Goal: Navigation & Orientation: Understand site structure

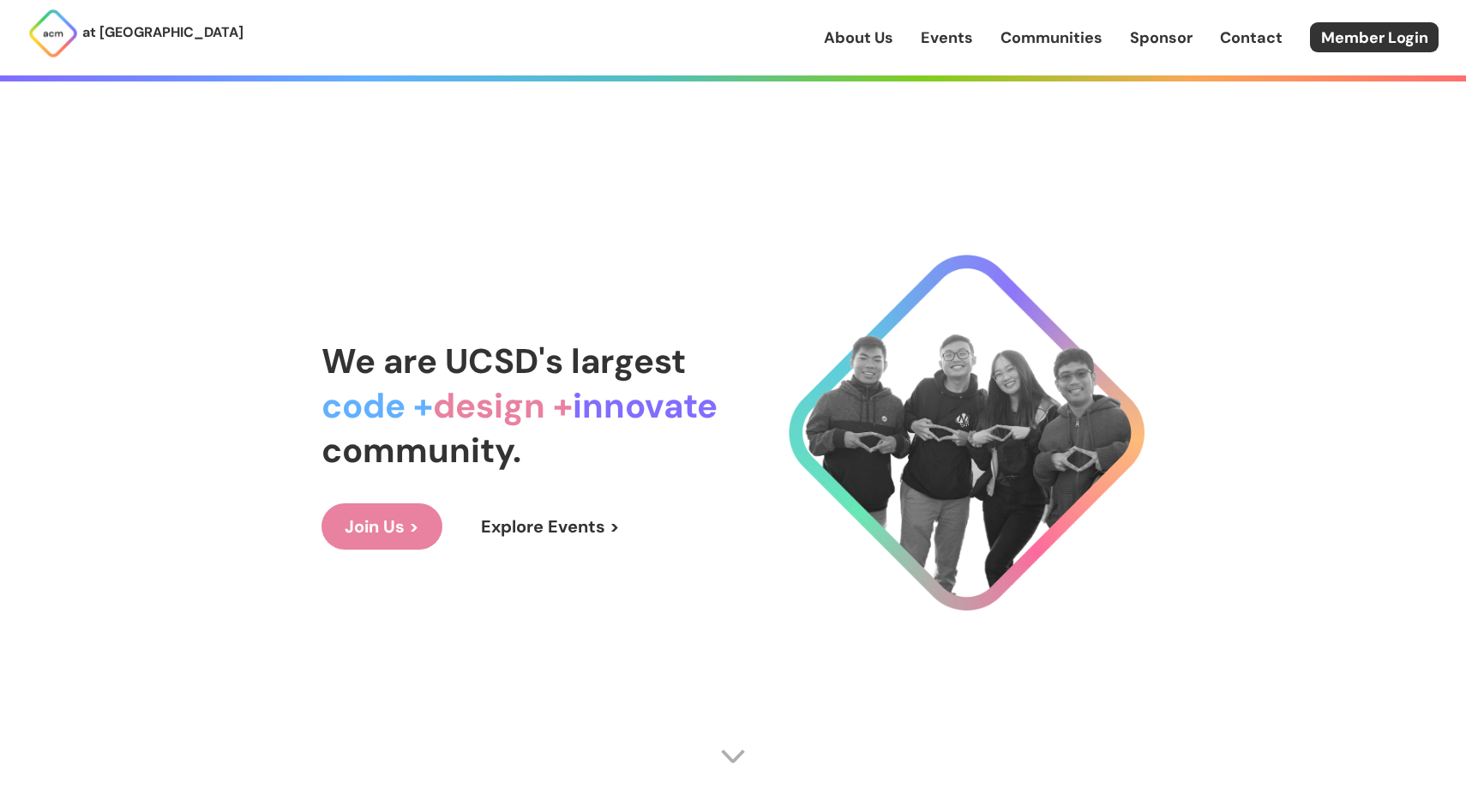
click at [411, 526] on link "Join Us >" at bounding box center [381, 526] width 121 height 46
click at [853, 38] on link "About Us" at bounding box center [858, 38] width 69 height 22
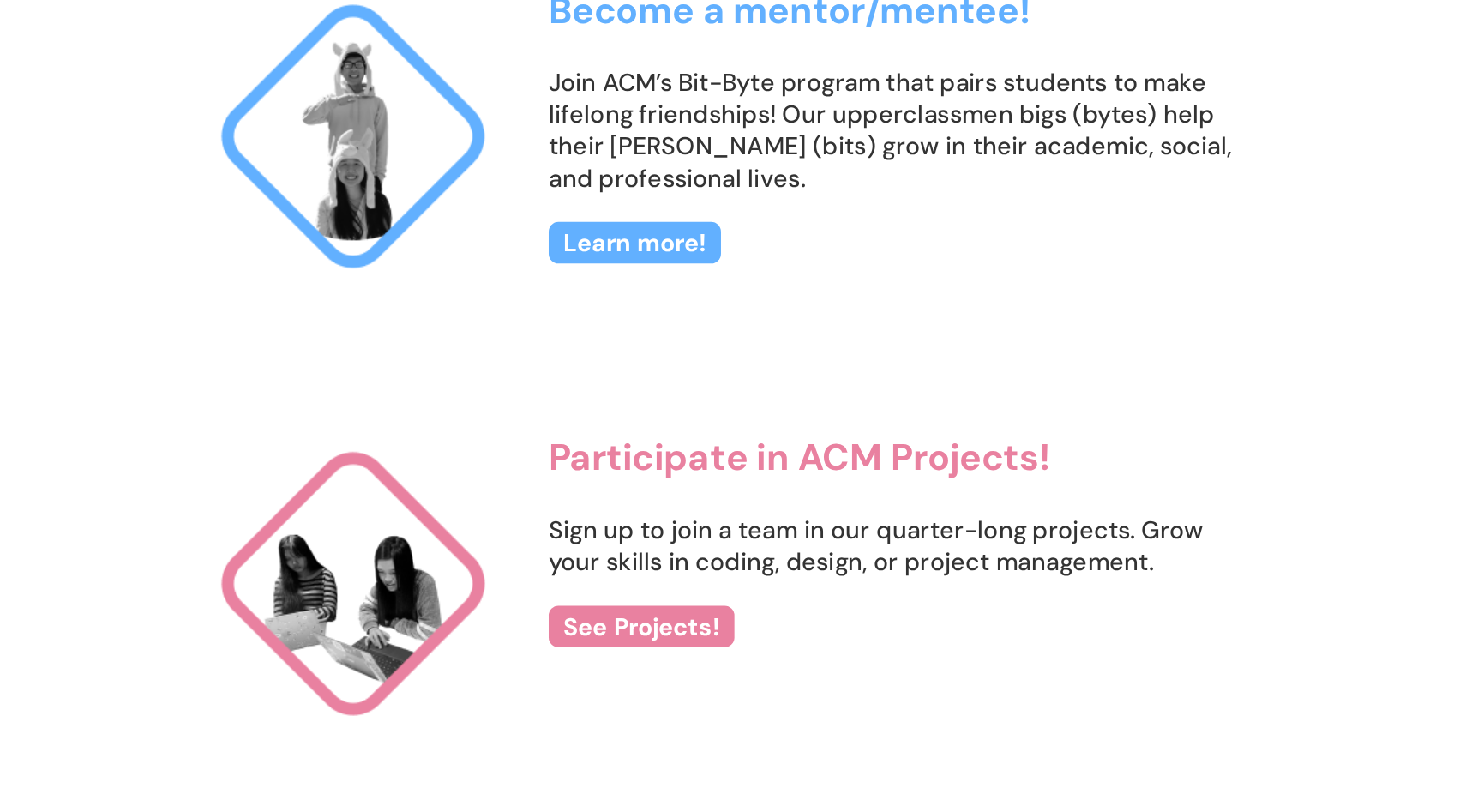
scroll to position [1667, 0]
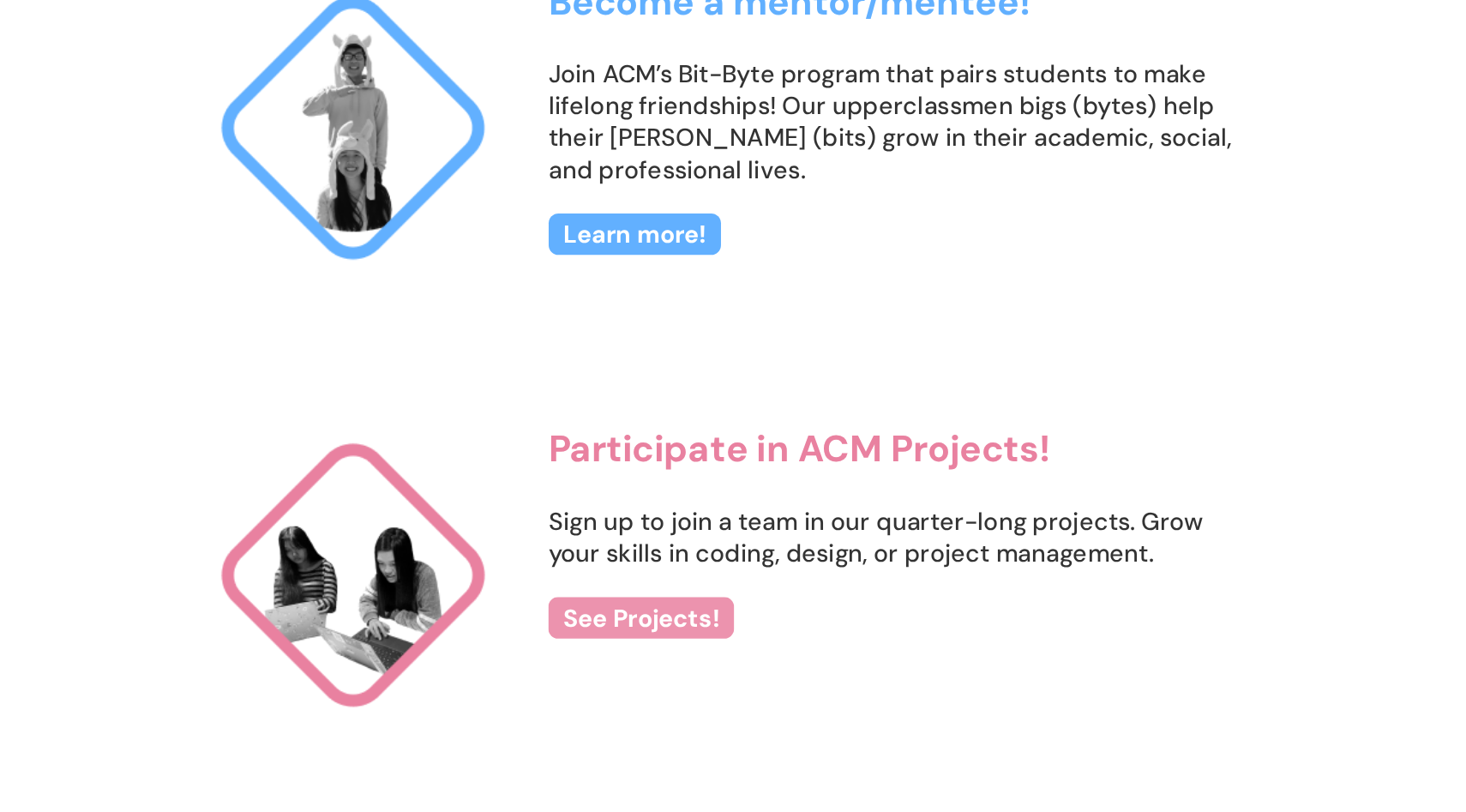
click at [684, 674] on link "See Projects!" at bounding box center [673, 675] width 130 height 29
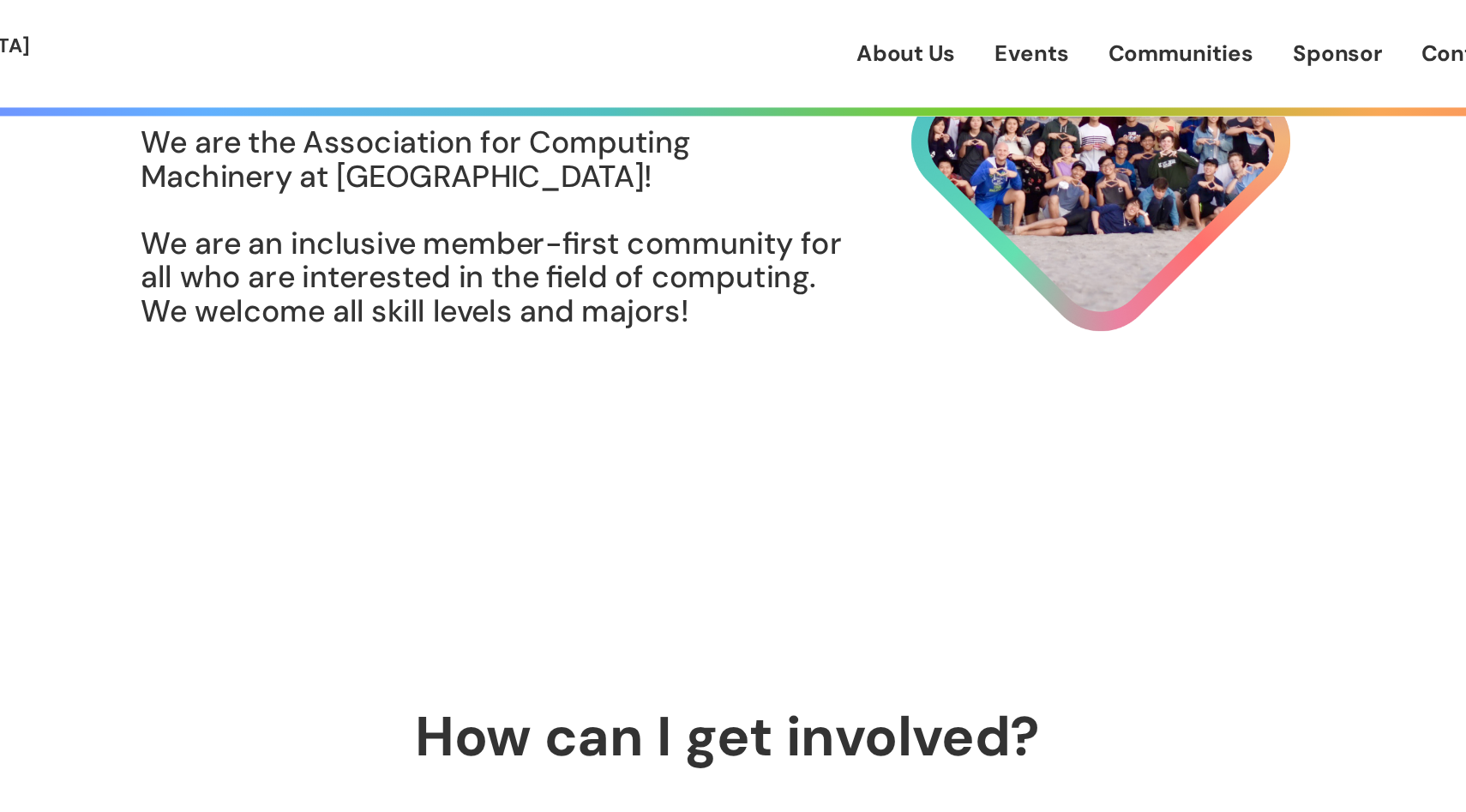
scroll to position [0, 0]
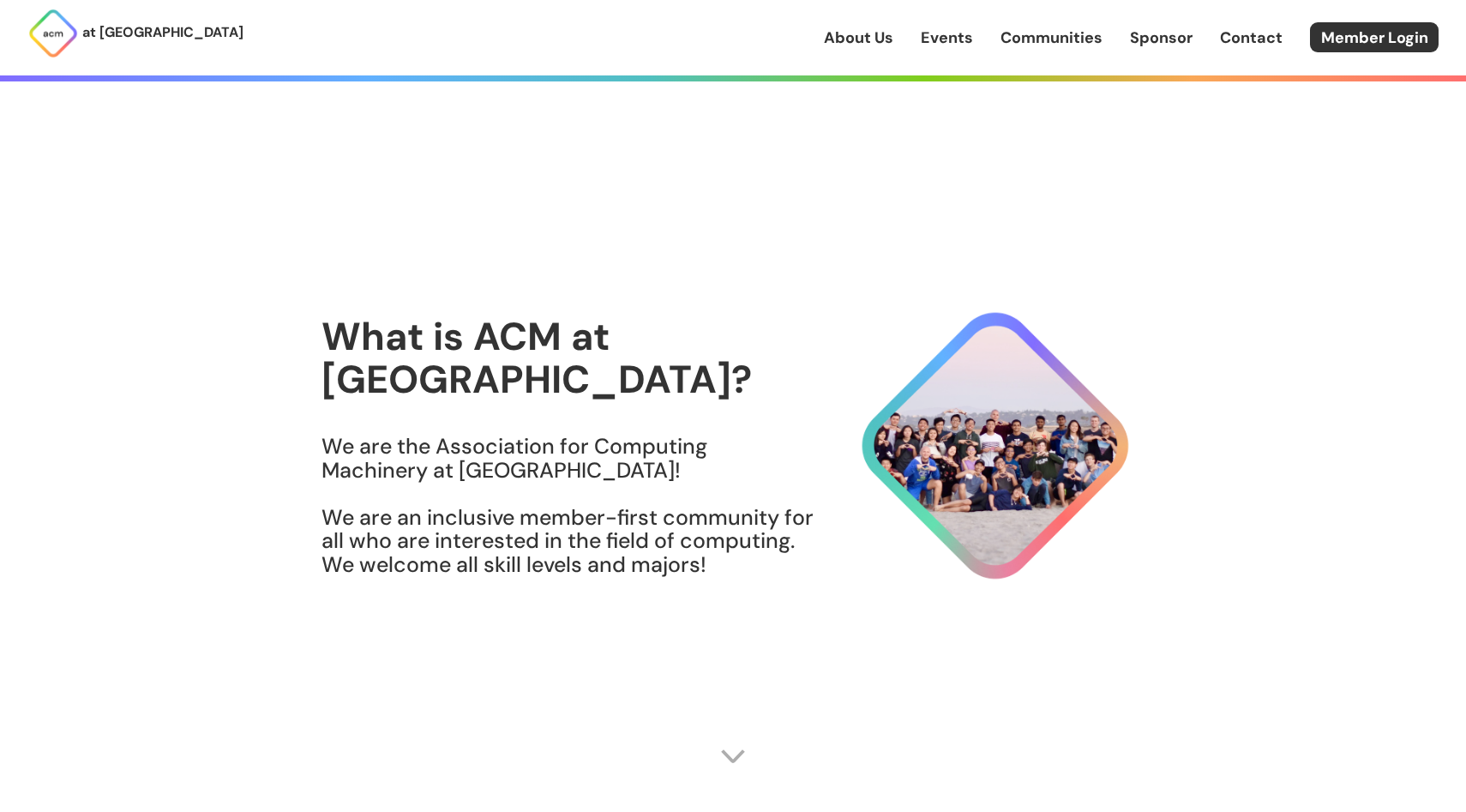
click at [1260, 39] on link "Contact" at bounding box center [1251, 38] width 63 height 22
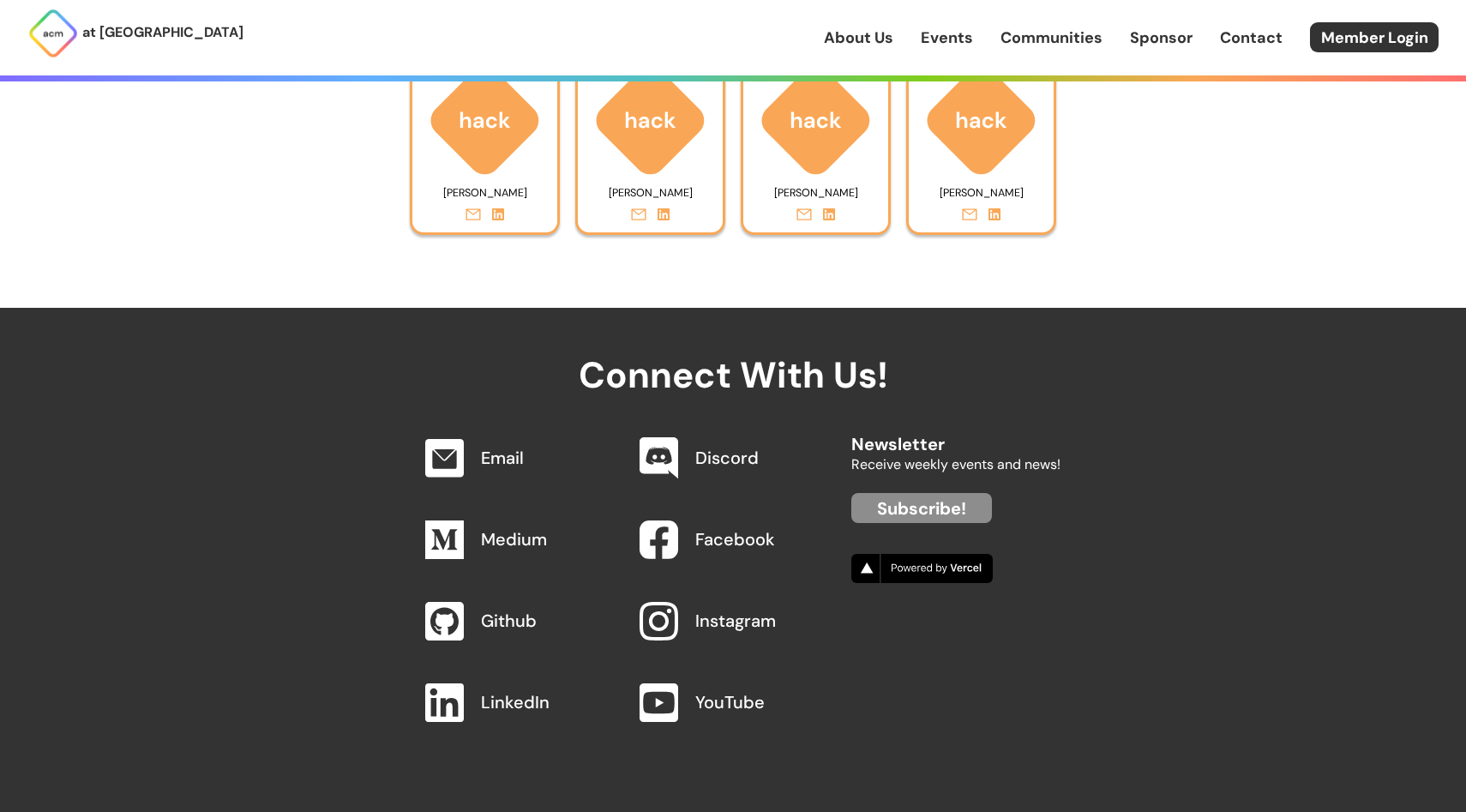
click at [1154, 34] on link "Sponsor" at bounding box center [1161, 38] width 63 height 22
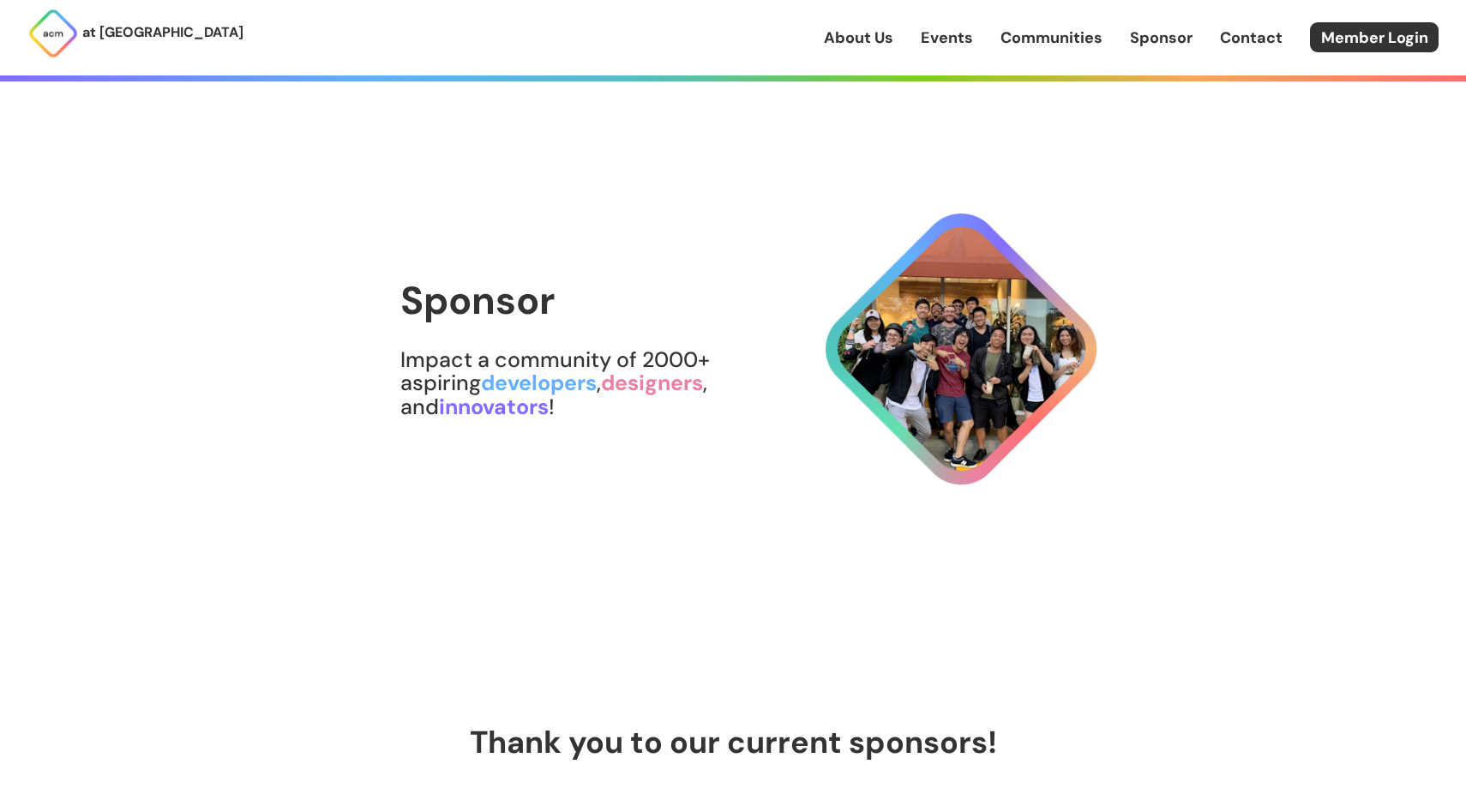
scroll to position [16, 0]
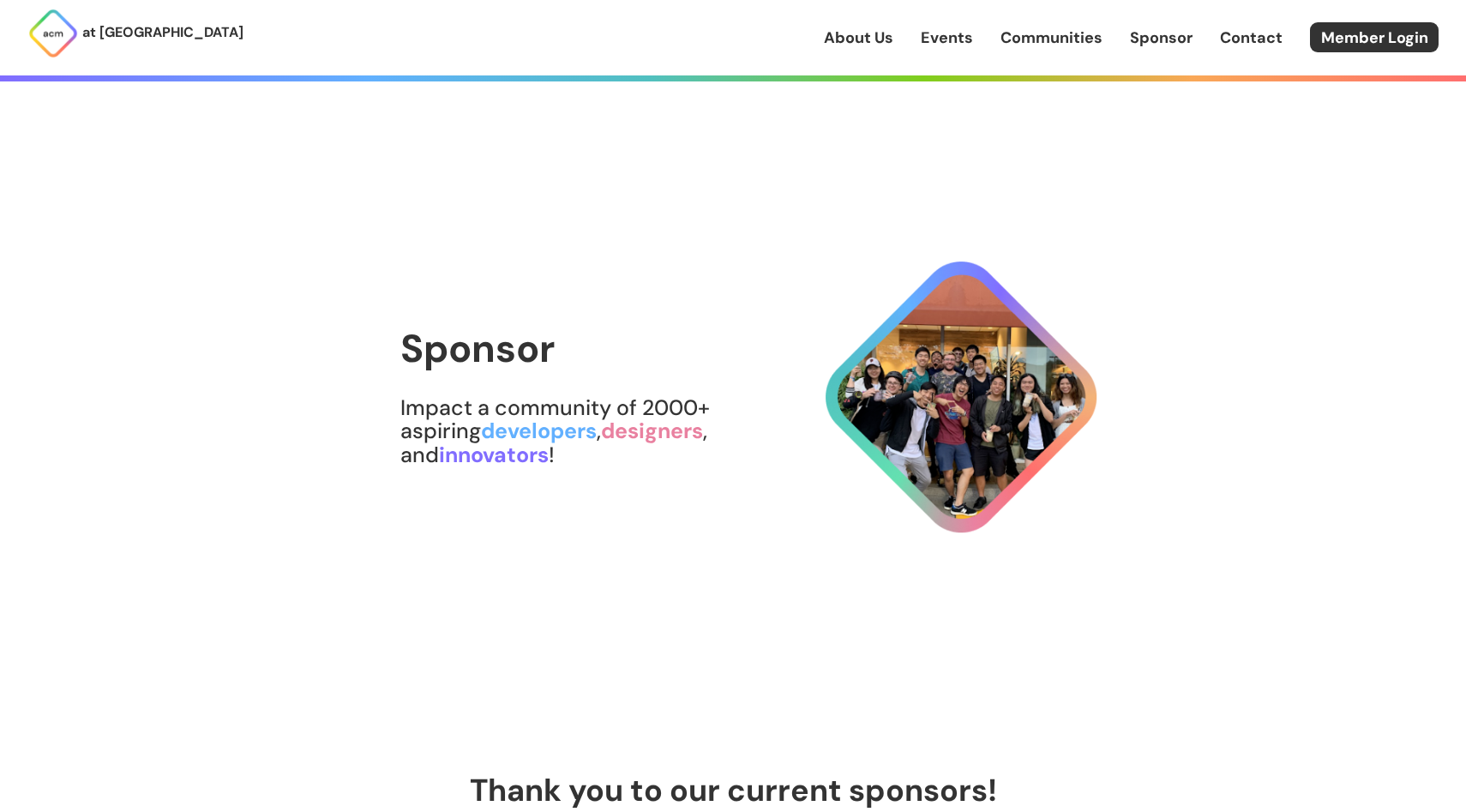
click at [1043, 43] on link "Communities" at bounding box center [1051, 38] width 102 height 22
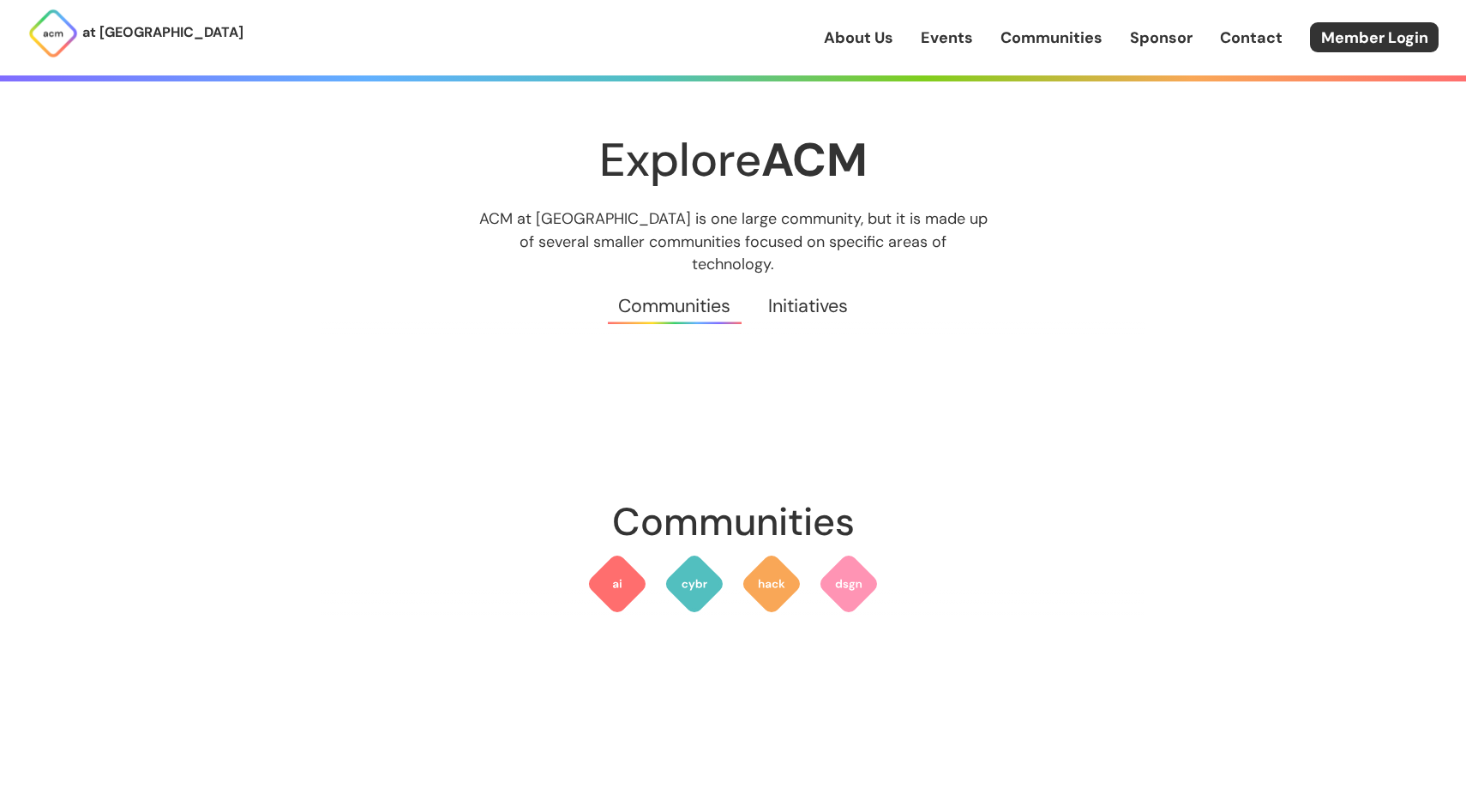
click at [945, 40] on link "Events" at bounding box center [947, 38] width 52 height 22
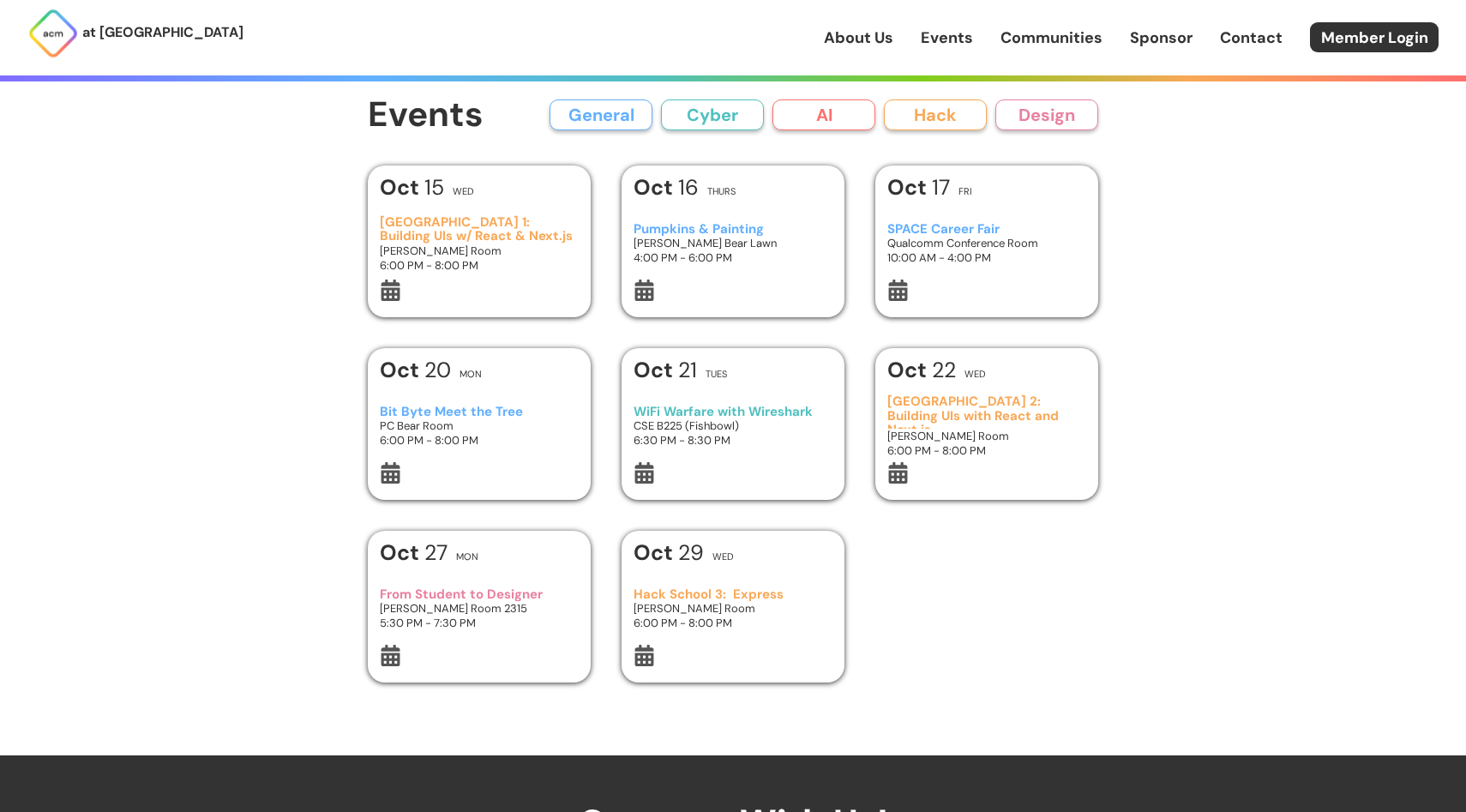
click at [994, 34] on div "About Us Events Communities Sponsor Contact Member Login" at bounding box center [1145, 37] width 642 height 30
click at [865, 39] on link "About Us" at bounding box center [858, 38] width 69 height 22
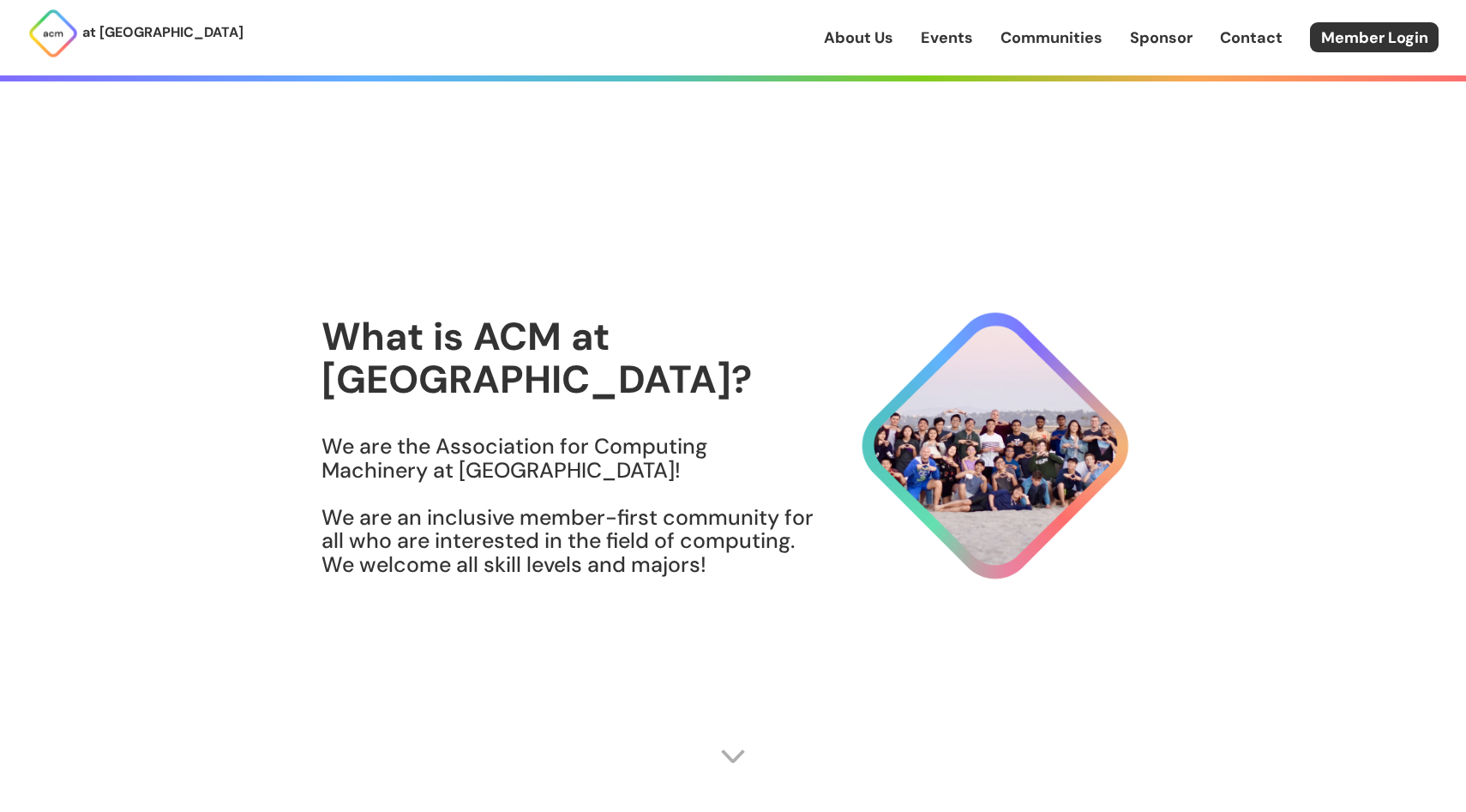
click at [968, 34] on link "Events" at bounding box center [947, 38] width 52 height 22
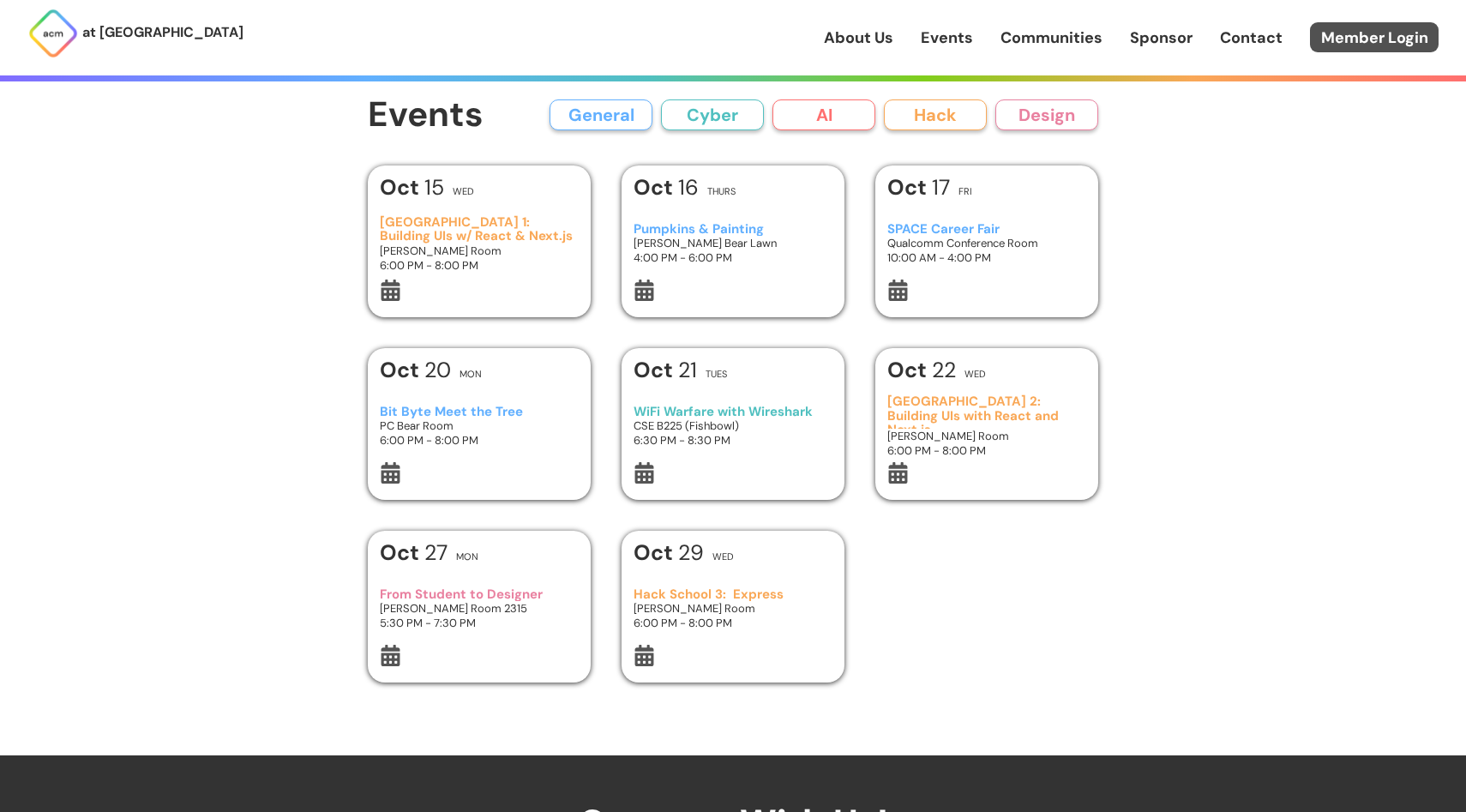
click at [1345, 28] on link "Member Login" at bounding box center [1374, 37] width 129 height 30
